Goal: Answer question/provide support

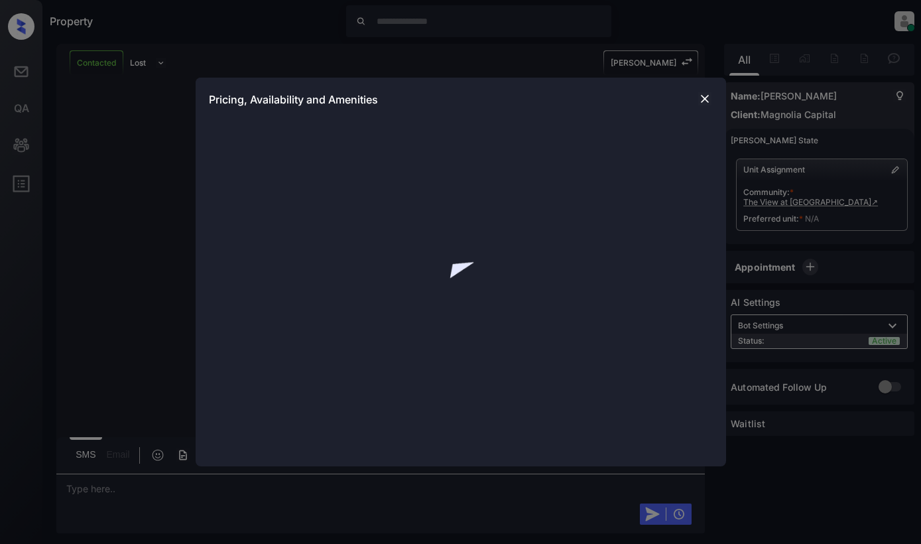
scroll to position [710, 0]
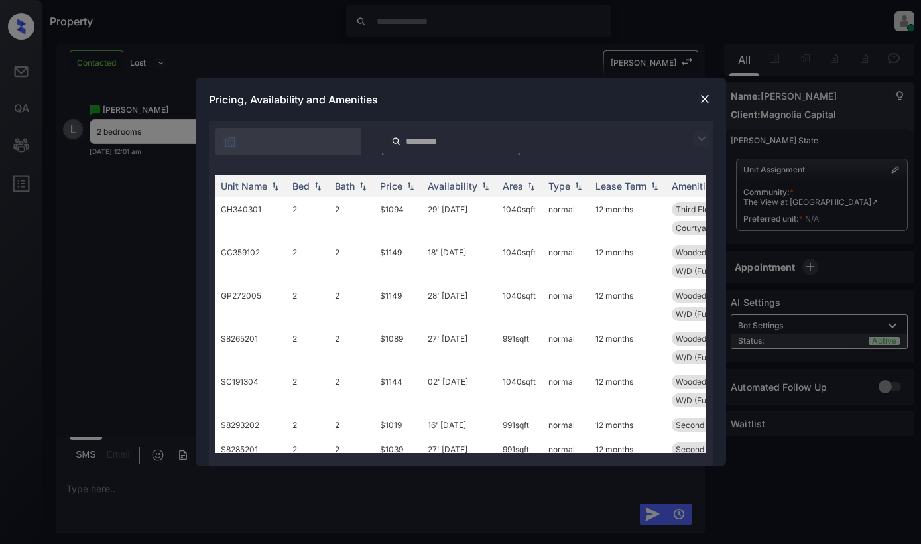
click at [698, 133] on img at bounding box center [702, 139] width 16 height 16
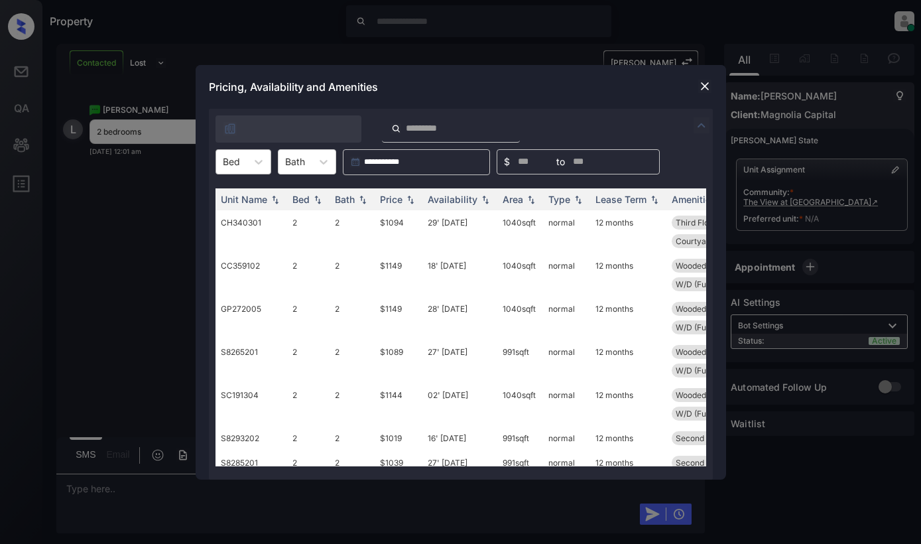
click at [247, 158] on div at bounding box center [259, 162] width 24 height 24
click at [233, 218] on div "2" at bounding box center [244, 218] width 56 height 24
click at [383, 198] on div "Price" at bounding box center [391, 199] width 23 height 11
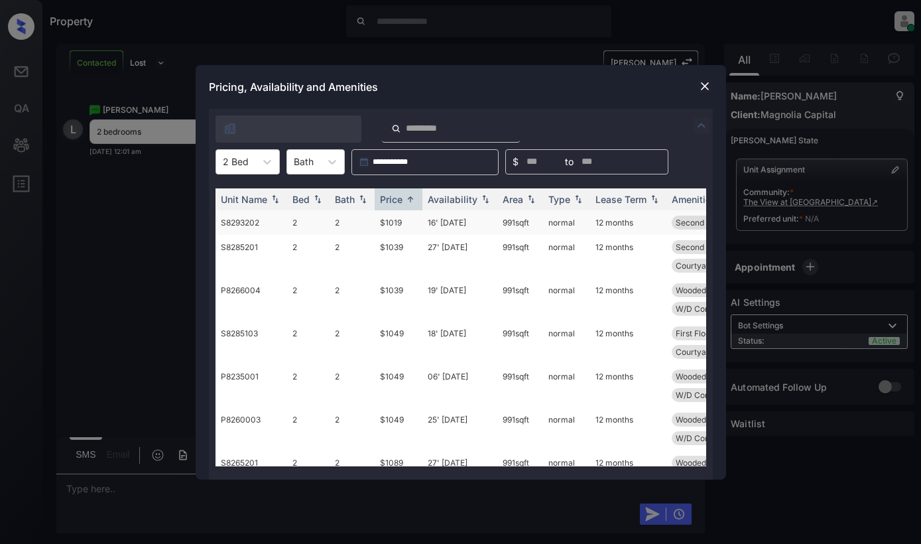
click at [397, 224] on td "$1019" at bounding box center [399, 222] width 48 height 25
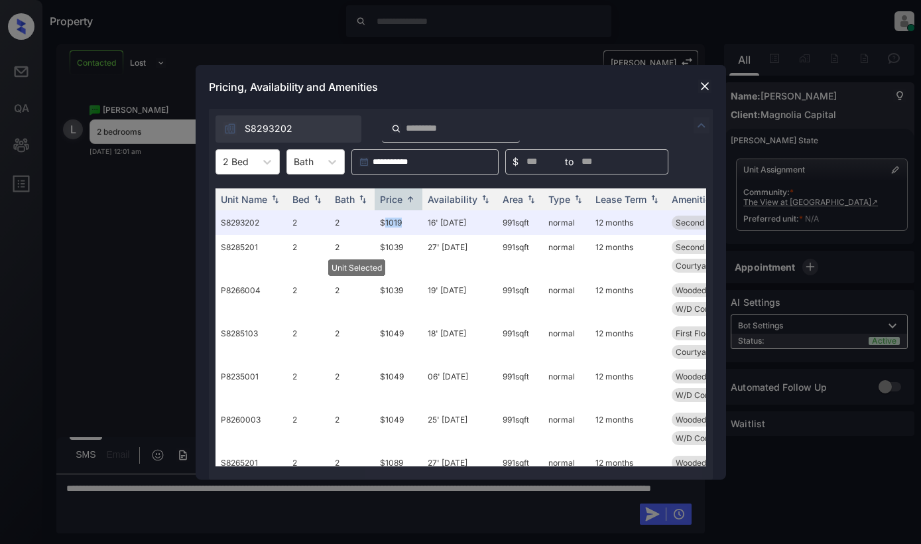
click at [703, 90] on img at bounding box center [705, 86] width 13 height 13
